Goal: Task Accomplishment & Management: Manage account settings

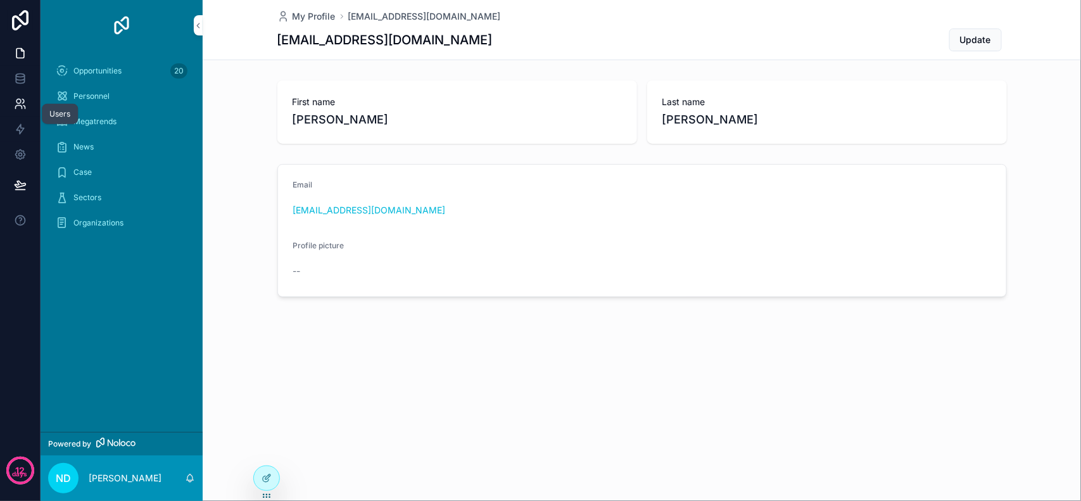
click at [29, 103] on link at bounding box center [20, 103] width 40 height 25
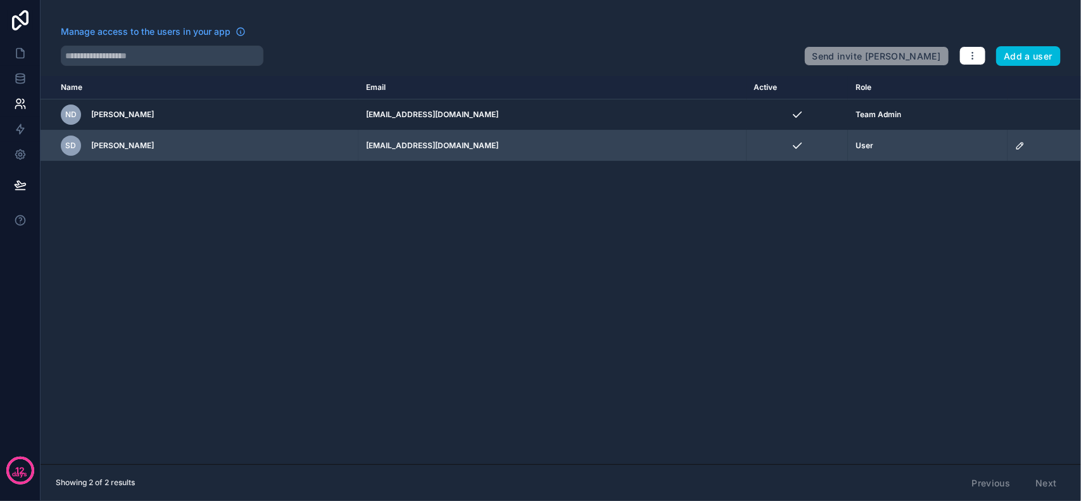
click at [1015, 144] on icon "scrollable content" at bounding box center [1020, 146] width 10 height 10
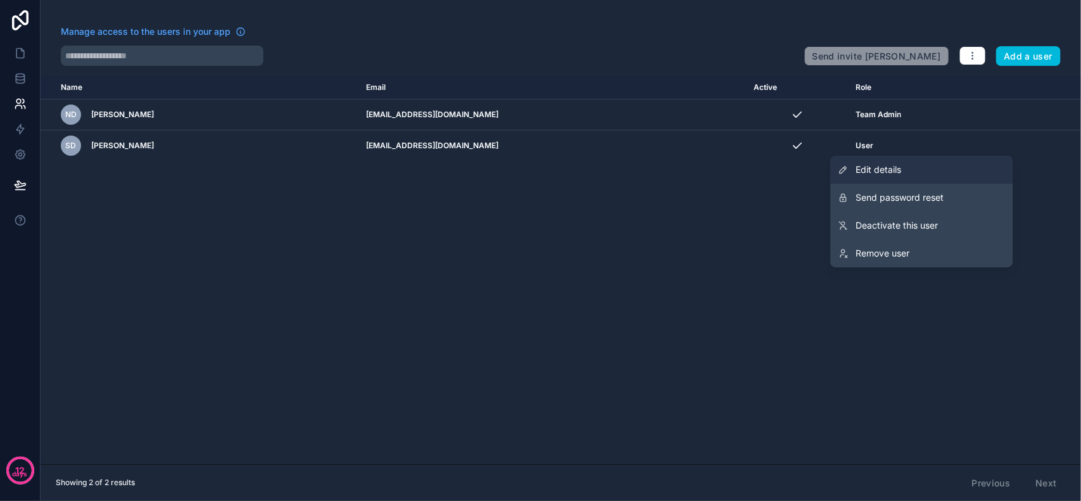
click at [891, 181] on link "Edit details" at bounding box center [922, 170] width 182 height 28
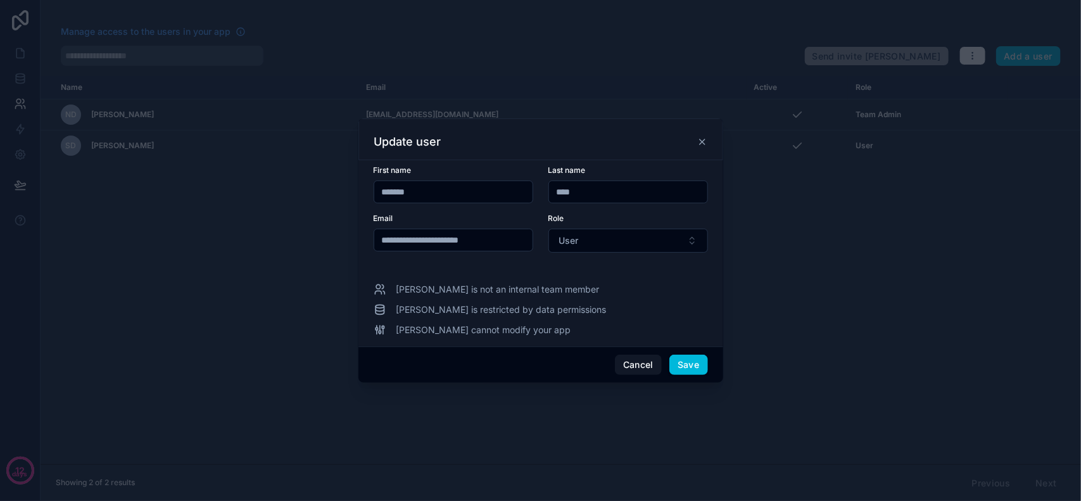
click at [472, 288] on span "[PERSON_NAME] is not an internal team member" at bounding box center [497, 289] width 203 height 13
click at [597, 245] on button "User" at bounding box center [628, 241] width 160 height 24
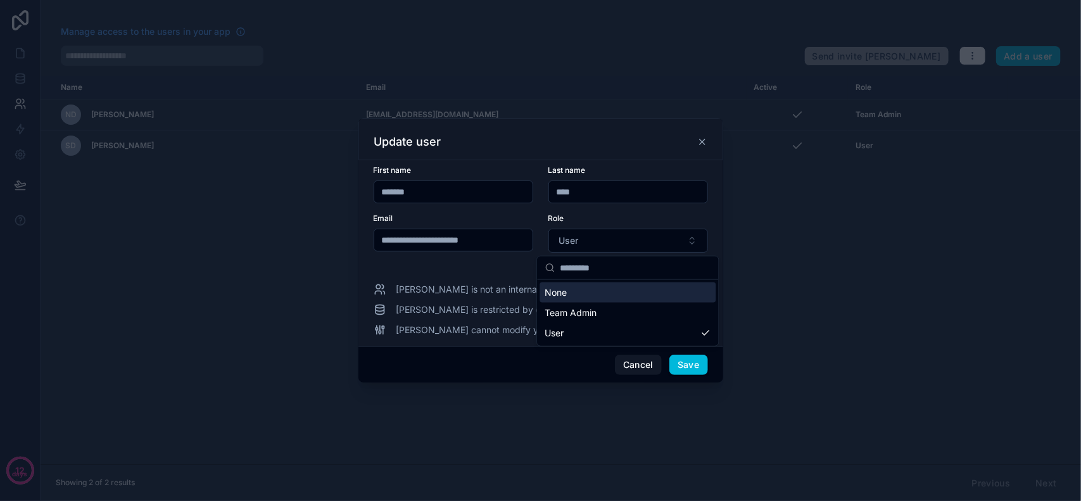
click at [592, 290] on div "None" at bounding box center [628, 292] width 176 height 20
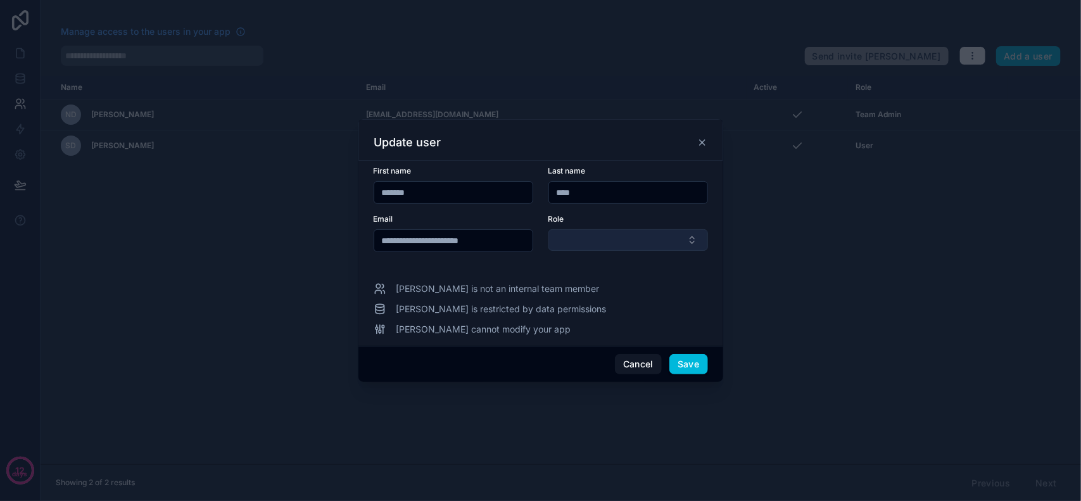
click at [600, 243] on button "Select Button" at bounding box center [628, 240] width 160 height 22
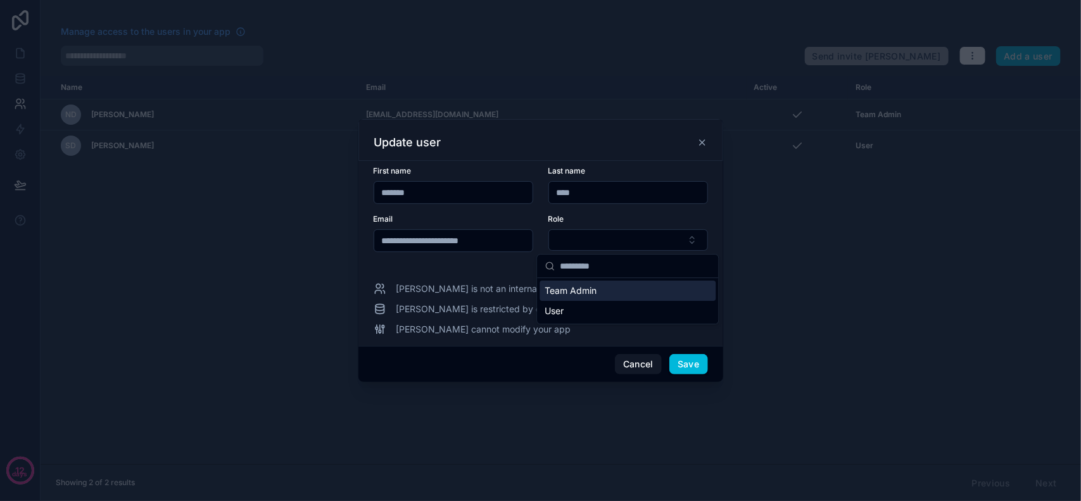
click at [597, 289] on div "Team Admin" at bounding box center [628, 291] width 176 height 20
click at [688, 365] on button "Save" at bounding box center [688, 365] width 38 height 20
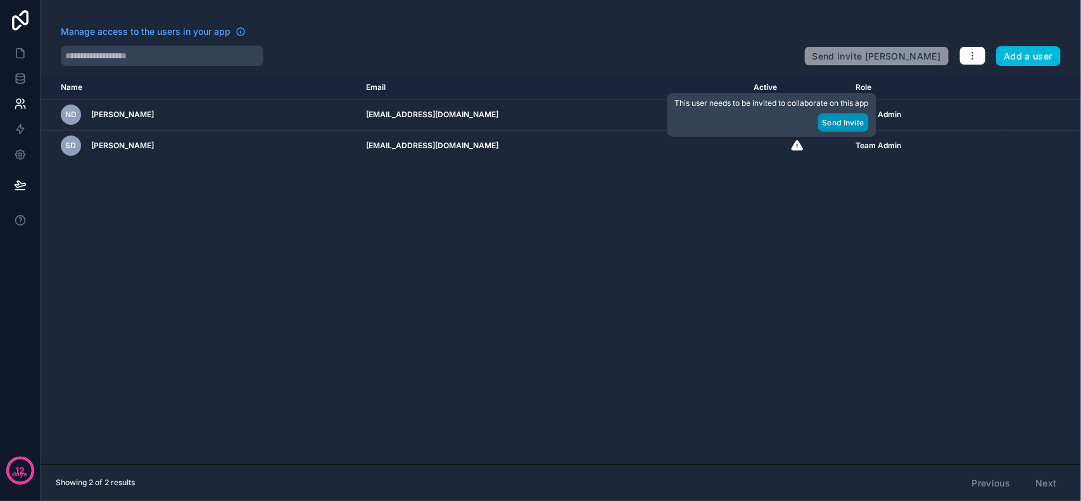
click at [838, 122] on button "Send Invite" at bounding box center [843, 122] width 51 height 18
click at [828, 120] on button "Send Invite" at bounding box center [843, 122] width 51 height 18
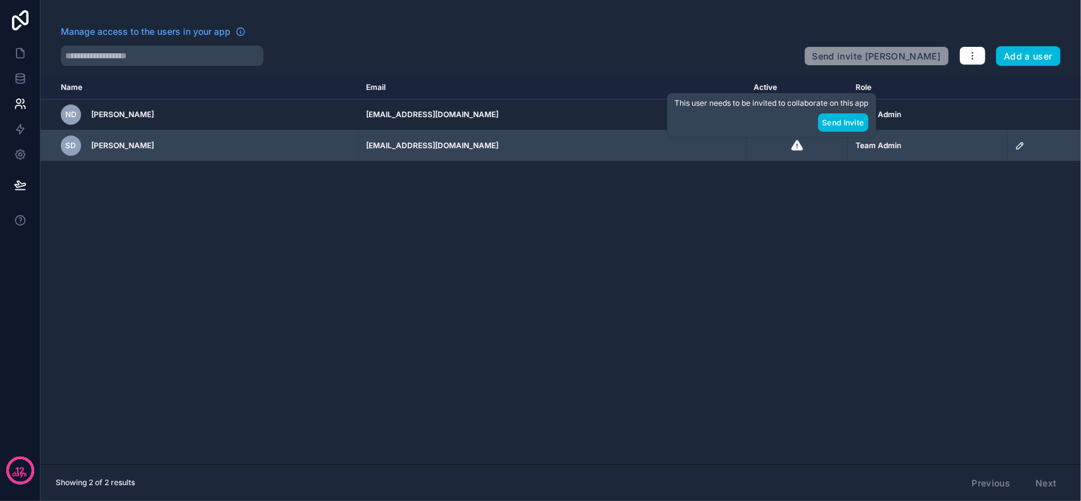
click at [792, 146] on icon "scrollable content" at bounding box center [797, 145] width 11 height 10
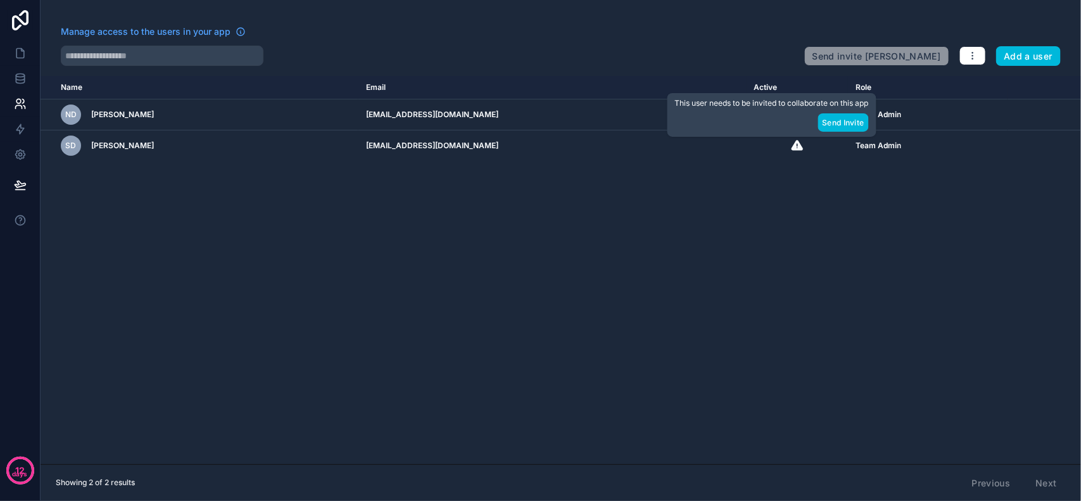
click at [666, 210] on div "Name Email Active Role [DOMAIN_NAME] ND [PERSON_NAME] [PERSON_NAME][EMAIL_ADDRE…" at bounding box center [561, 270] width 1040 height 388
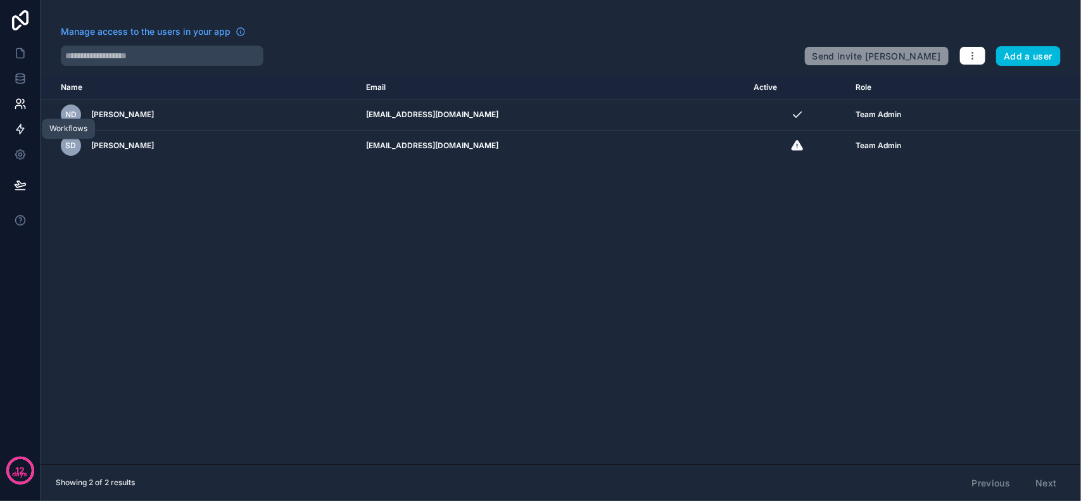
click at [13, 131] on link at bounding box center [20, 129] width 40 height 25
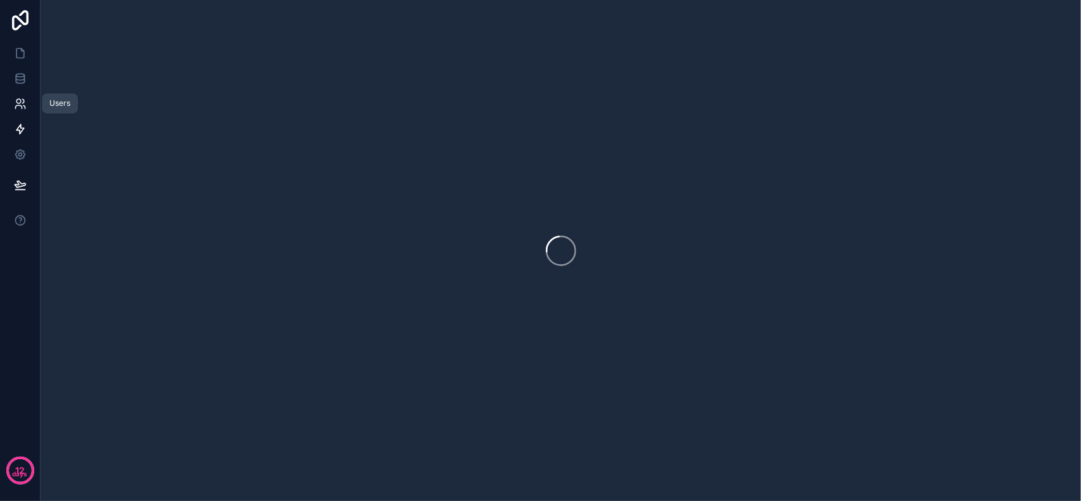
click at [14, 103] on icon at bounding box center [20, 104] width 13 height 13
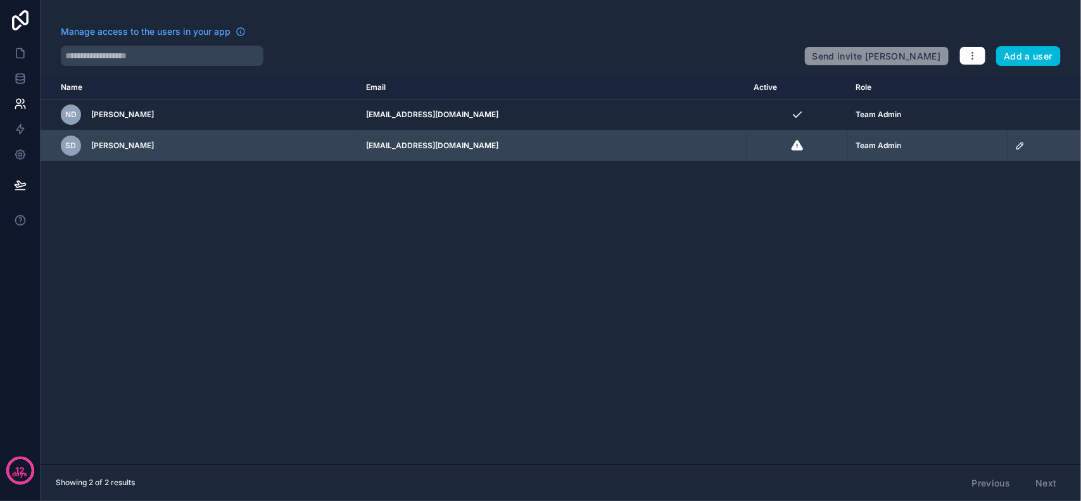
click at [1015, 141] on icon "scrollable content" at bounding box center [1020, 146] width 10 height 10
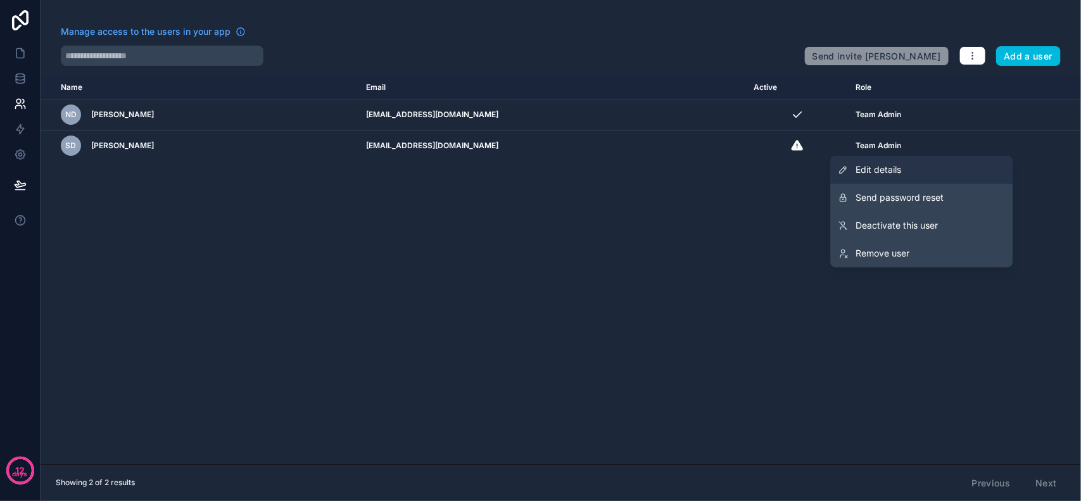
click at [913, 176] on link "Edit details" at bounding box center [922, 170] width 182 height 28
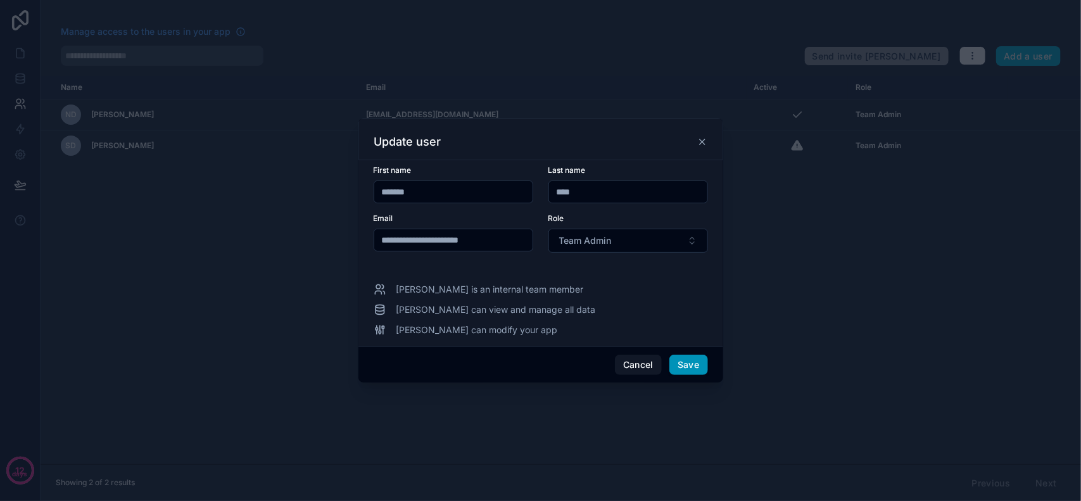
click at [682, 360] on button "Save" at bounding box center [688, 365] width 38 height 20
click at [692, 362] on button "Save" at bounding box center [688, 365] width 38 height 20
click at [692, 365] on button "Save" at bounding box center [688, 365] width 38 height 20
click at [698, 363] on button "Save" at bounding box center [688, 365] width 38 height 20
click at [475, 311] on span "[PERSON_NAME] can view and manage all data" at bounding box center [495, 309] width 199 height 13
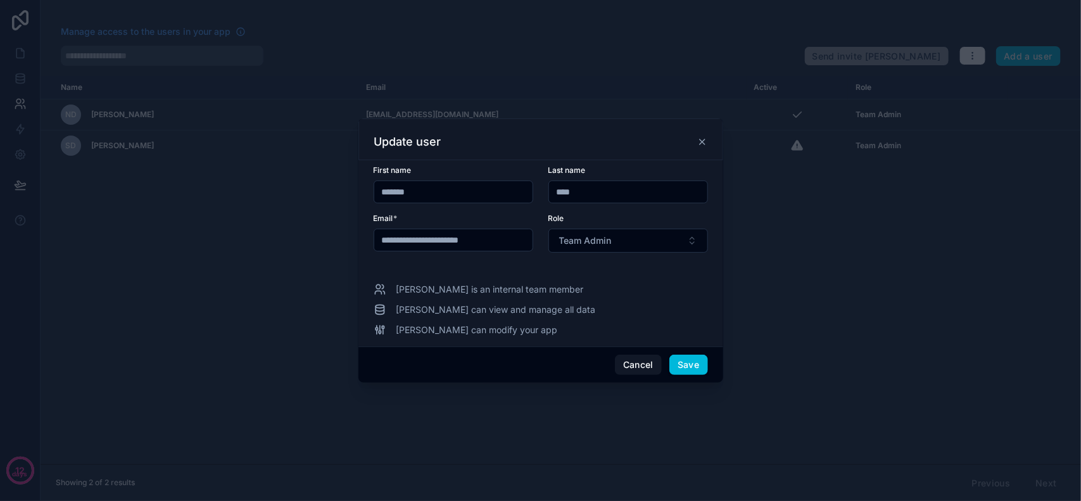
click at [505, 311] on span "[PERSON_NAME] can view and manage all data" at bounding box center [495, 309] width 199 height 13
click at [499, 337] on div "**********" at bounding box center [540, 253] width 365 height 186
click at [517, 331] on div "[PERSON_NAME] can modify your app" at bounding box center [541, 330] width 334 height 13
click at [523, 330] on div "[PERSON_NAME] can modify your app" at bounding box center [541, 330] width 334 height 13
click at [692, 363] on button "Save" at bounding box center [688, 365] width 38 height 20
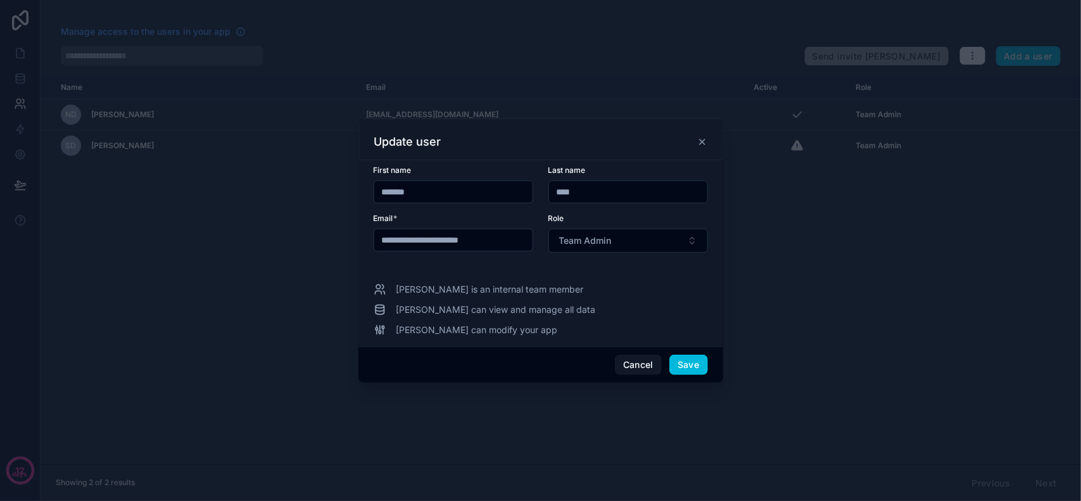
click at [665, 165] on div "Last name" at bounding box center [628, 170] width 160 height 10
click at [667, 163] on div "**********" at bounding box center [540, 253] width 365 height 186
click at [673, 156] on div "Update user" at bounding box center [540, 139] width 365 height 42
click at [684, 264] on form "**********" at bounding box center [541, 216] width 334 height 103
click at [691, 362] on button "Save" at bounding box center [688, 365] width 38 height 20
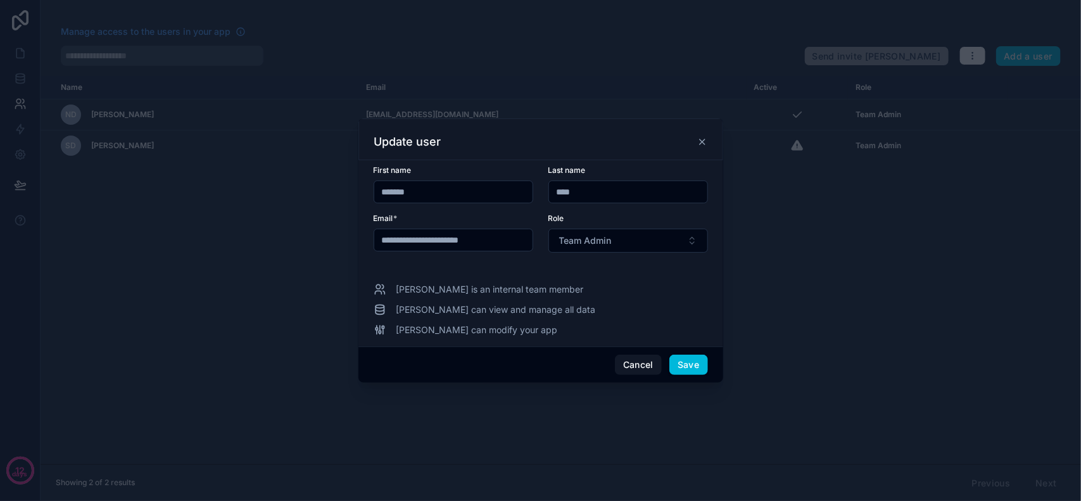
click at [703, 143] on icon at bounding box center [702, 141] width 5 height 5
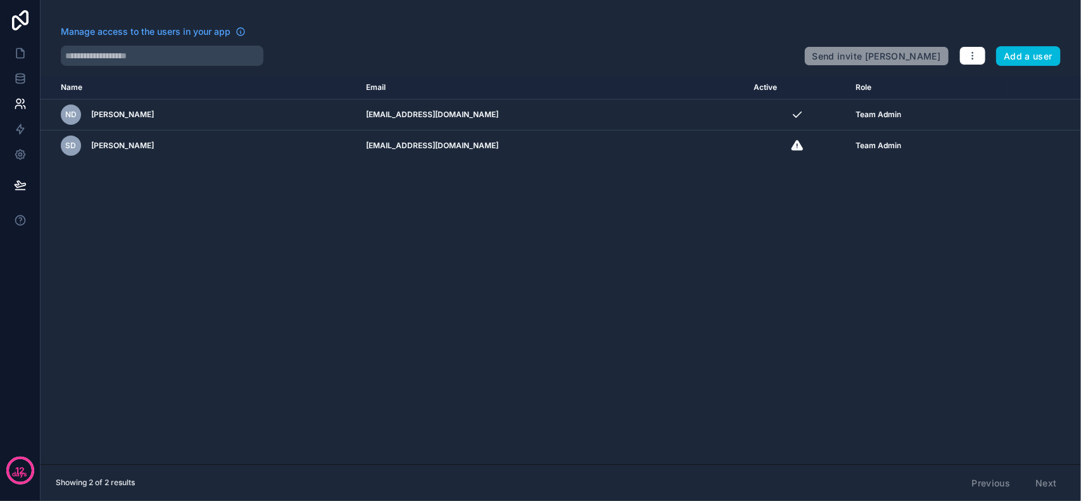
click at [797, 232] on div "Name Email Active Role [DOMAIN_NAME] ND [PERSON_NAME] [PERSON_NAME][EMAIL_ADDRE…" at bounding box center [561, 270] width 1040 height 388
